Goal: Transaction & Acquisition: Purchase product/service

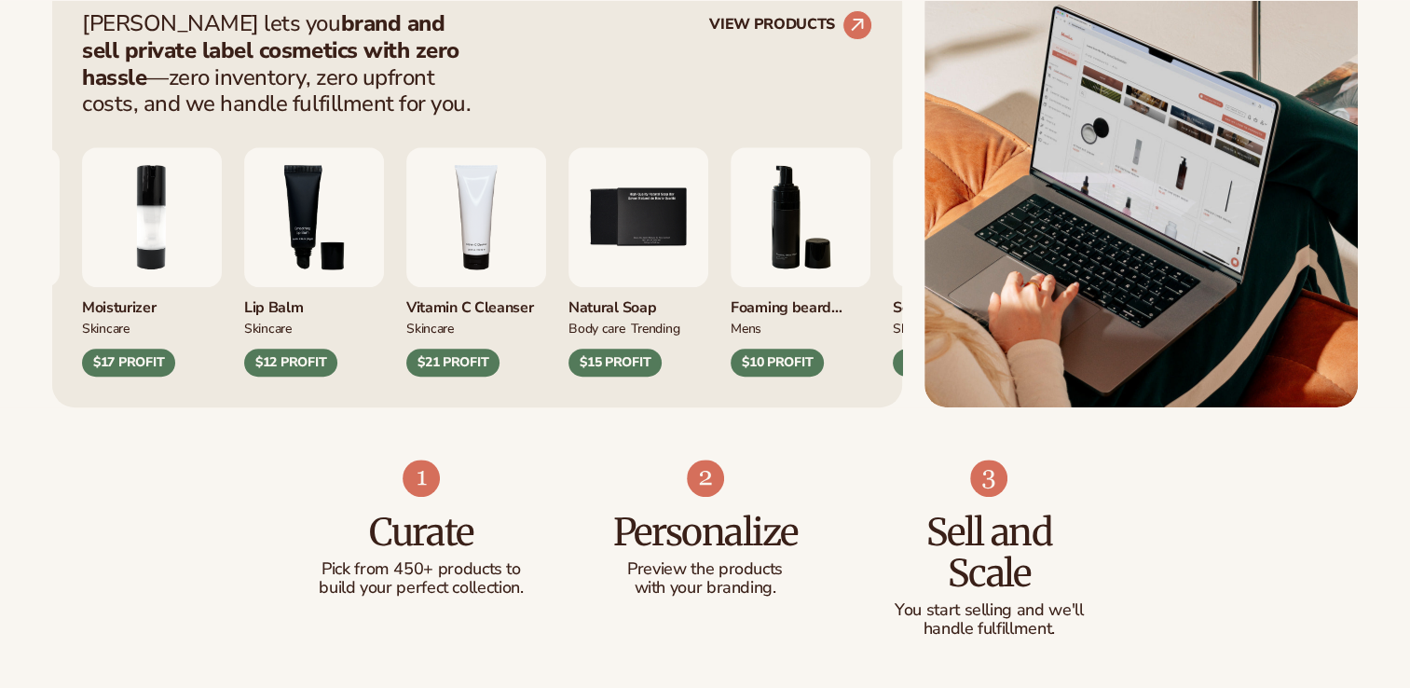
scroll to position [807, 0]
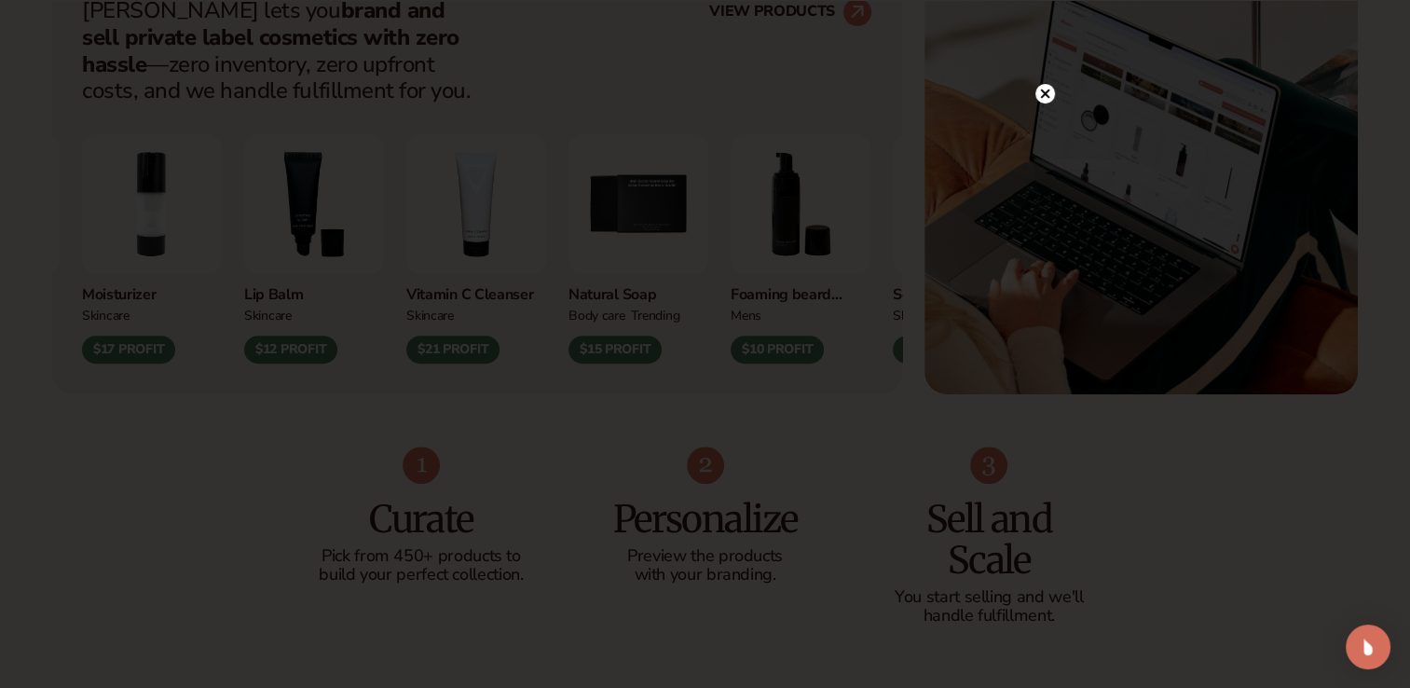
click at [1045, 92] on icon at bounding box center [1044, 93] width 9 height 9
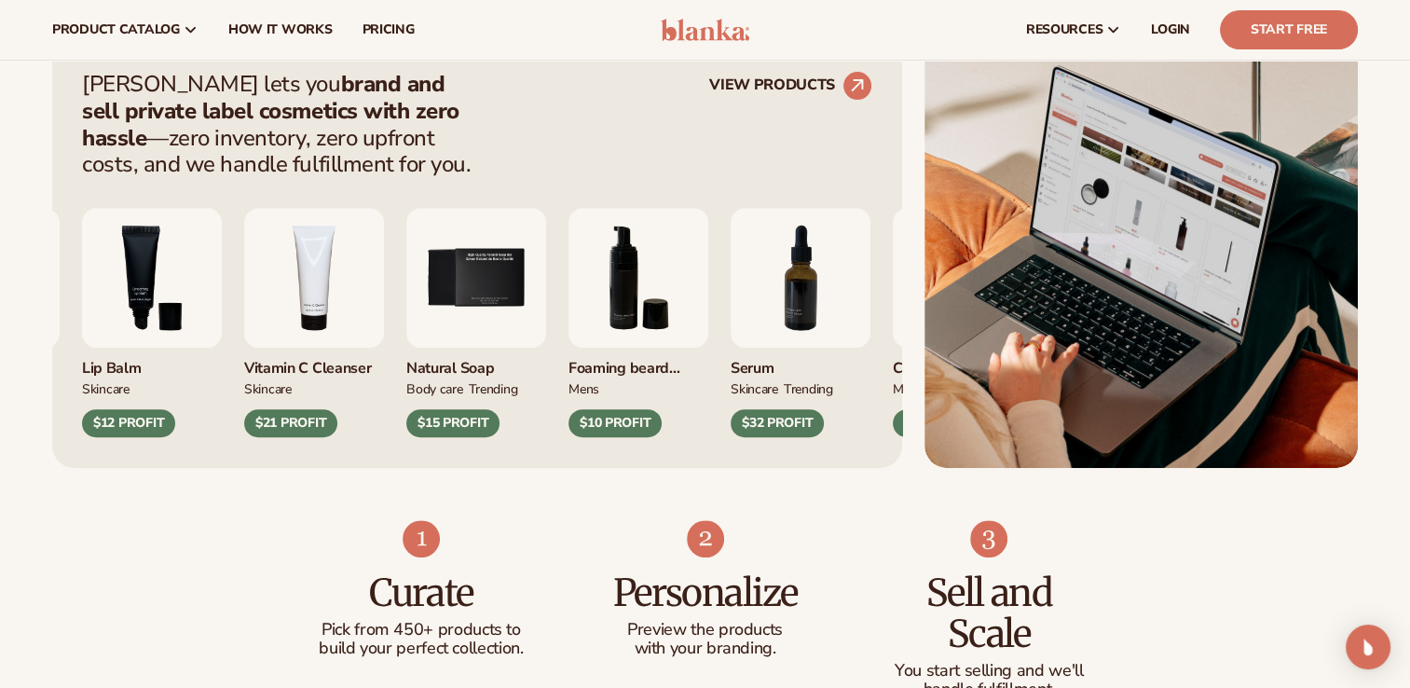
scroll to position [683, 0]
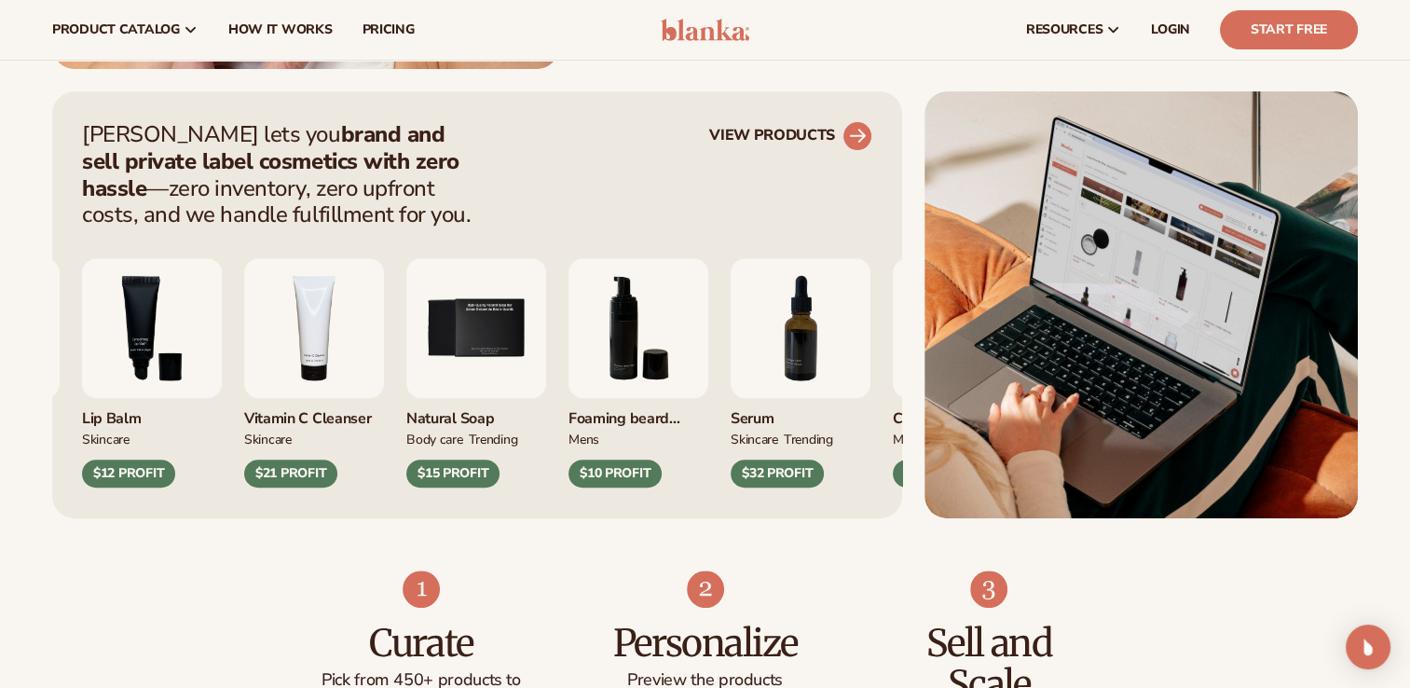
click at [853, 131] on circle at bounding box center [857, 136] width 41 height 41
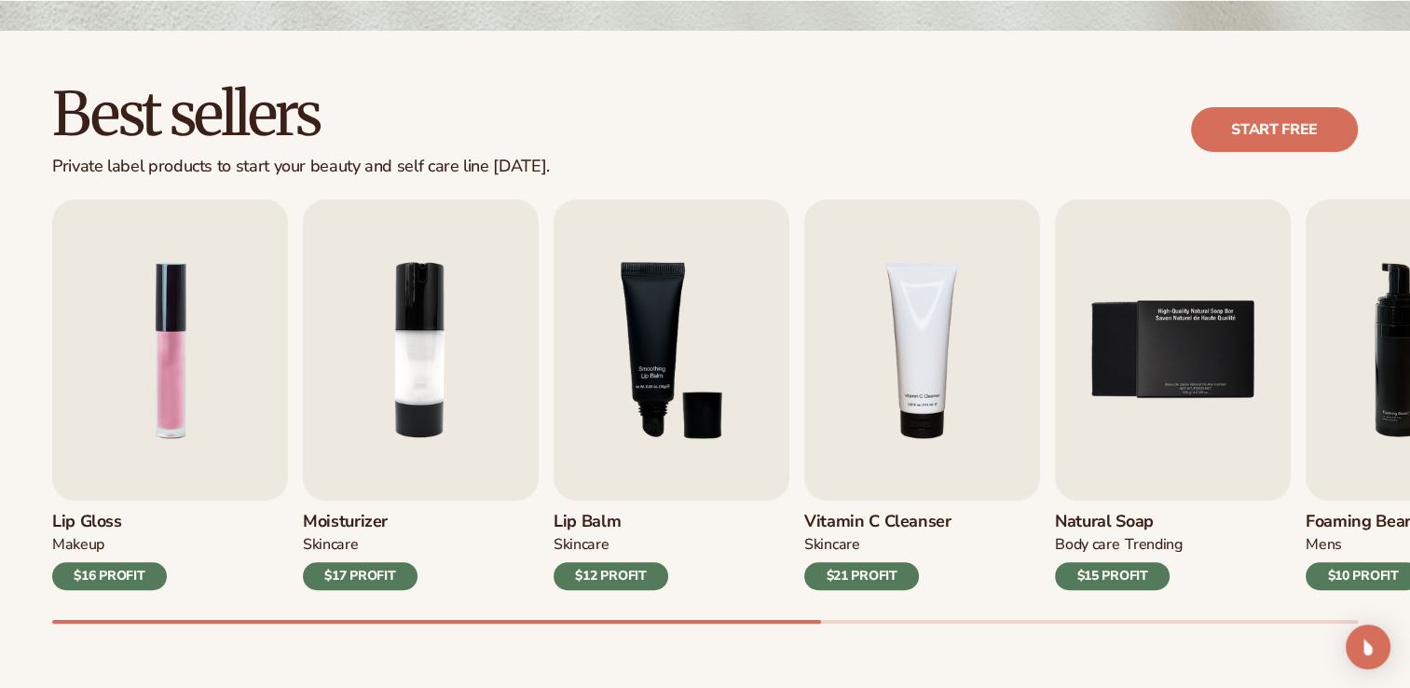
scroll to position [497, 0]
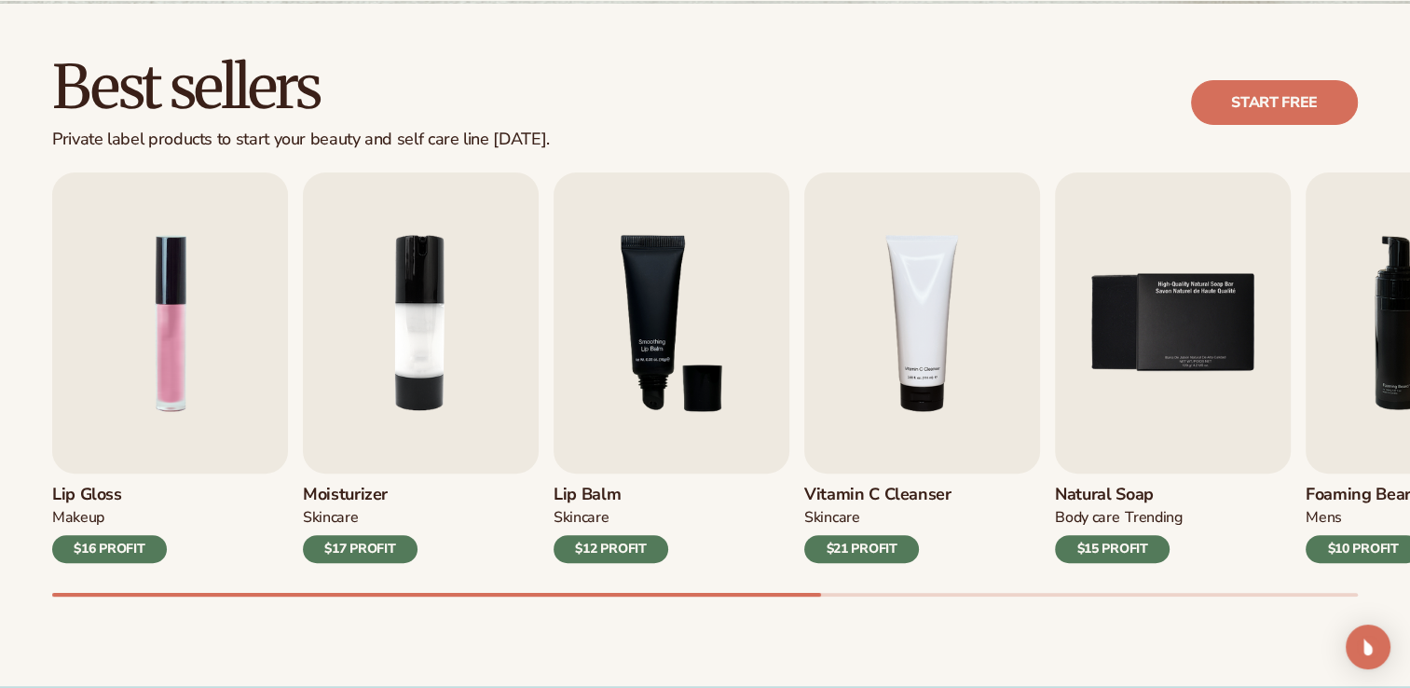
drag, startPoint x: 746, startPoint y: 596, endPoint x: 805, endPoint y: 595, distance: 59.7
click at [798, 595] on div "Best sellers Private label products to start your beauty and self care line tod…" at bounding box center [705, 345] width 1410 height 682
drag, startPoint x: 850, startPoint y: 597, endPoint x: 910, endPoint y: 598, distance: 59.7
click at [871, 598] on div "Best sellers Private label products to start your beauty and self care line tod…" at bounding box center [705, 345] width 1410 height 682
drag, startPoint x: 910, startPoint y: 598, endPoint x: 966, endPoint y: 595, distance: 56.0
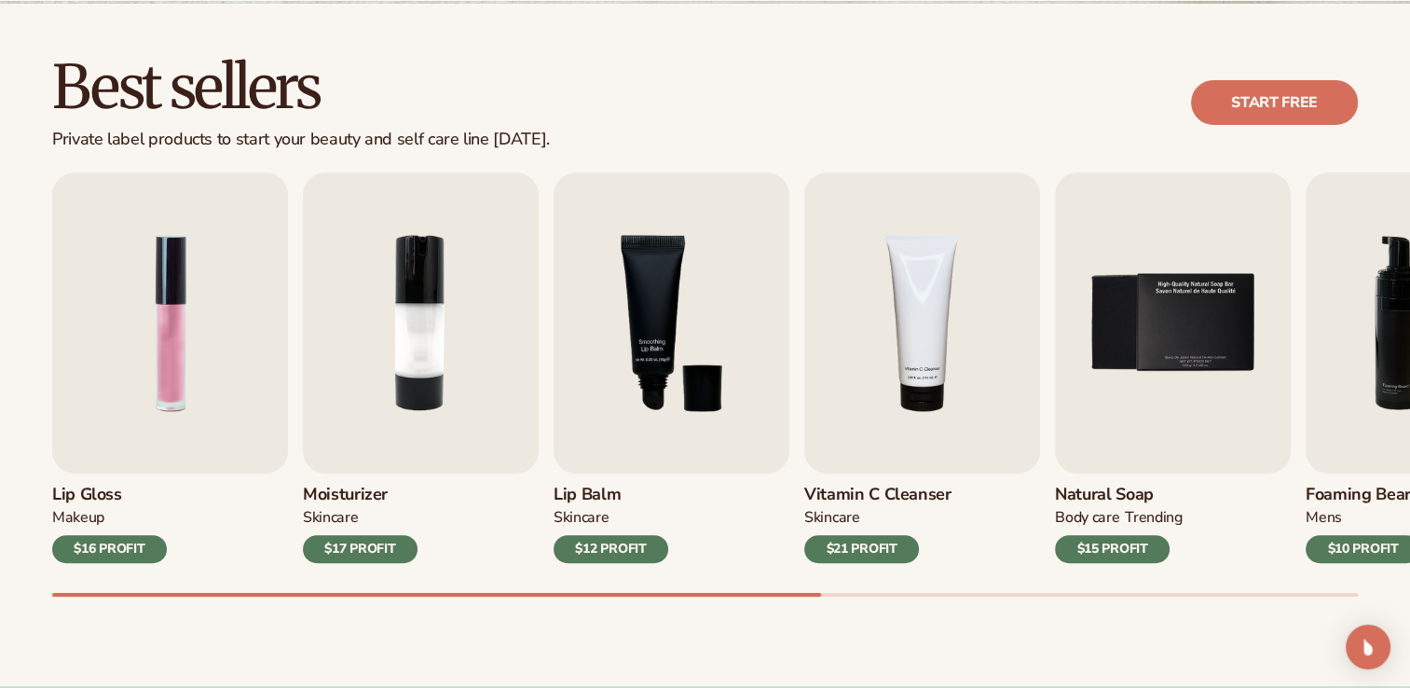
click at [921, 598] on div "Best sellers Private label products to start your beauty and self care line tod…" at bounding box center [705, 345] width 1410 height 682
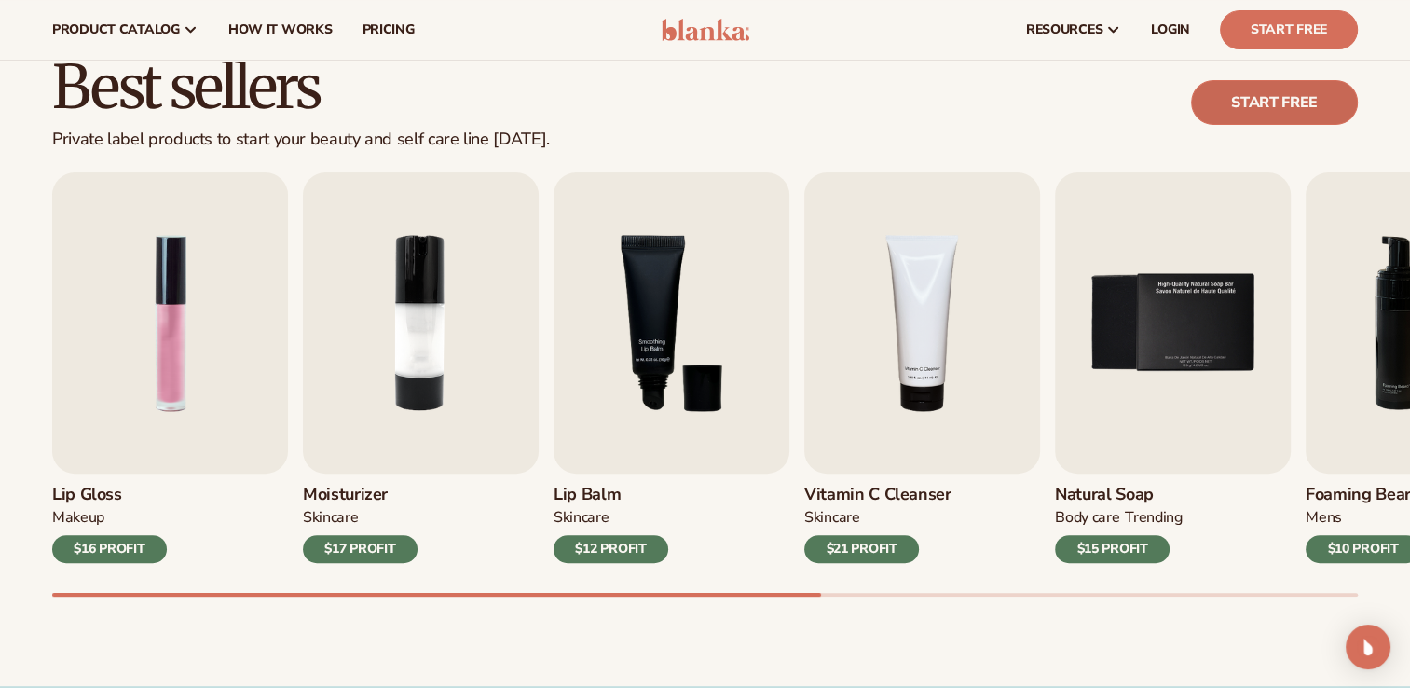
click at [1320, 107] on link "Start free" at bounding box center [1274, 102] width 167 height 45
